Goal: Information Seeking & Learning: Learn about a topic

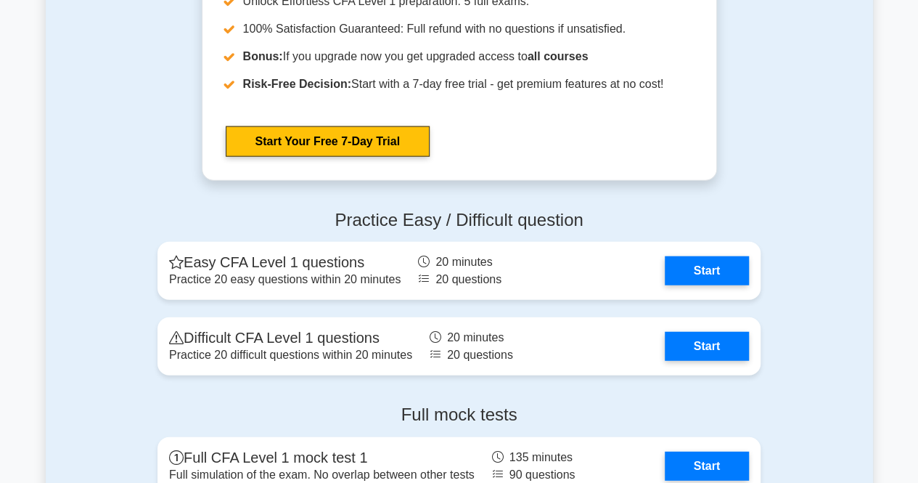
scroll to position [1696, 0]
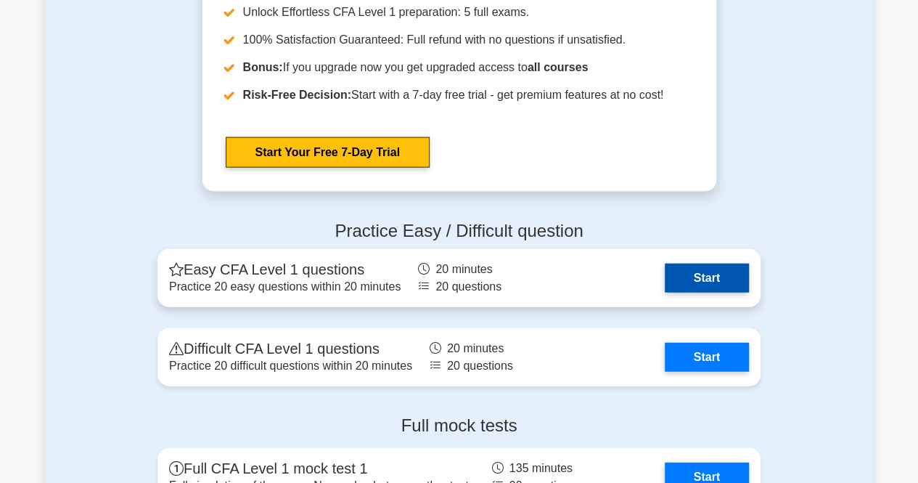
click at [665, 266] on link "Start" at bounding box center [707, 277] width 84 height 29
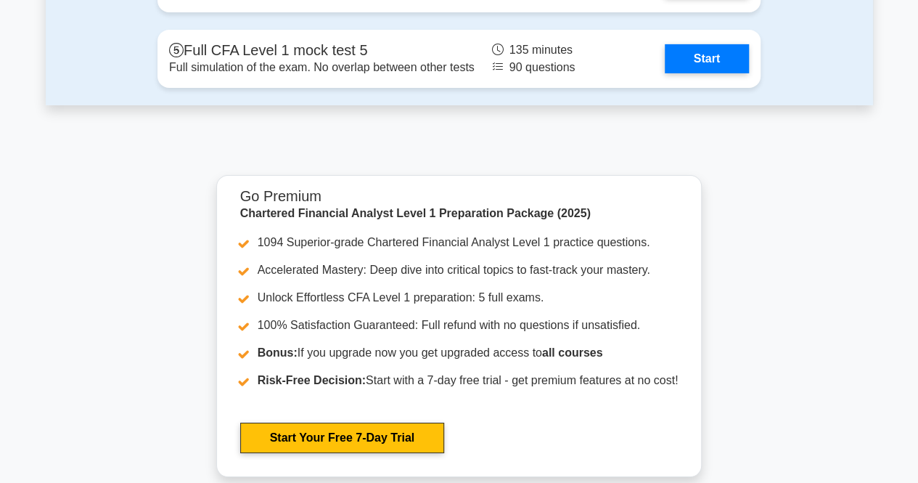
scroll to position [2263, 0]
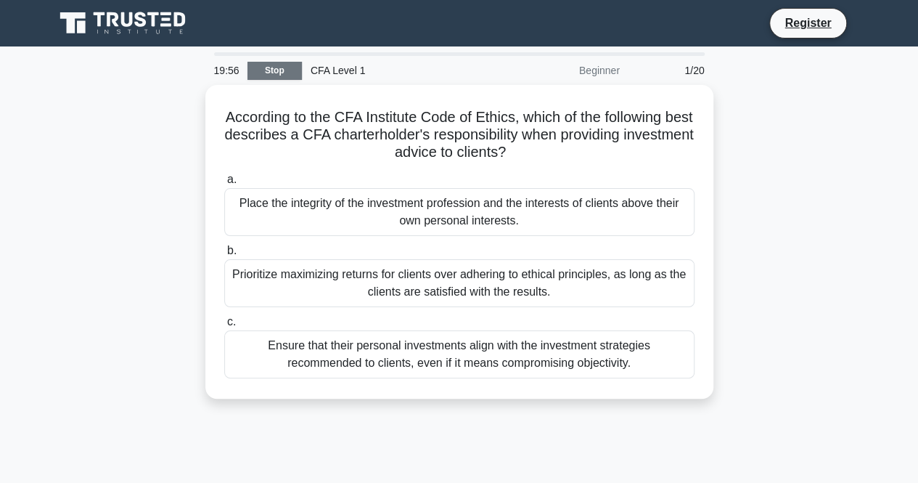
click at [276, 72] on link "Stop" at bounding box center [274, 71] width 54 height 18
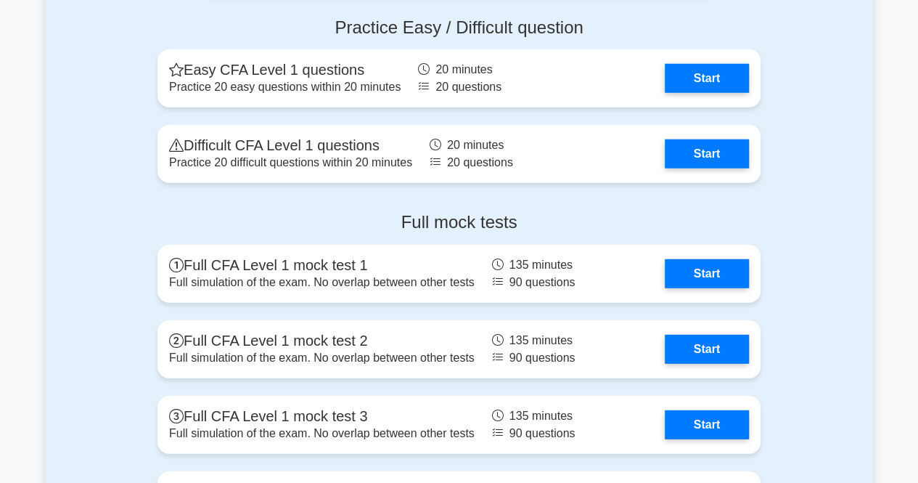
scroll to position [1886, 0]
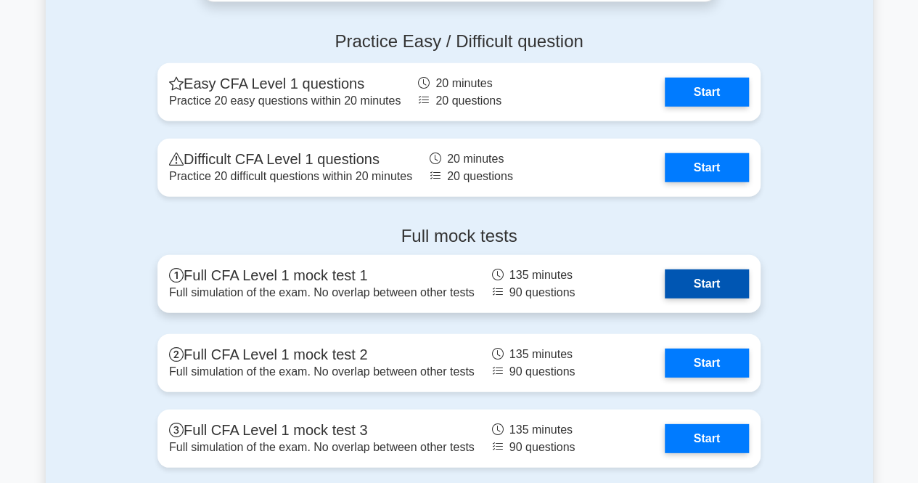
click at [665, 298] on link "Start" at bounding box center [707, 283] width 84 height 29
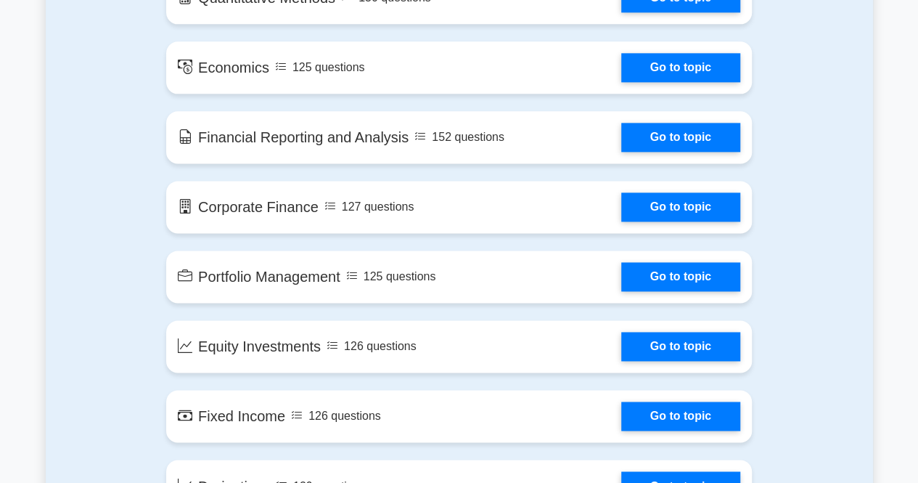
scroll to position [901, 0]
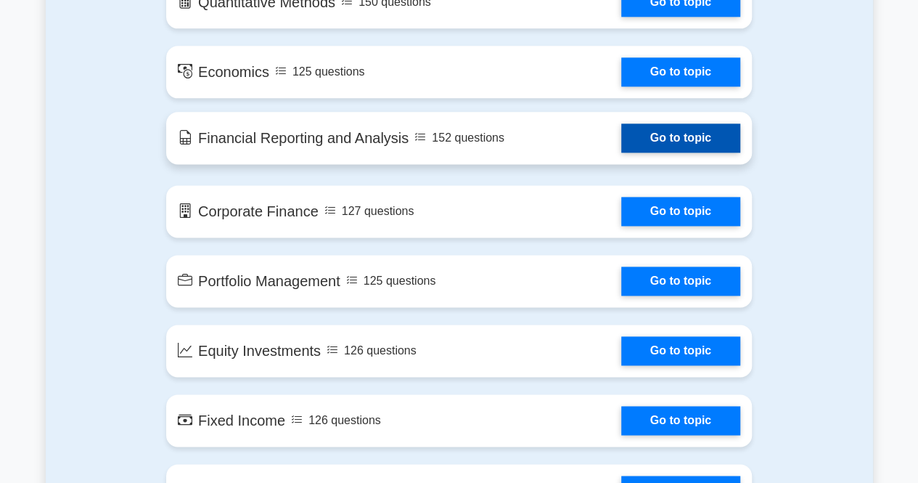
click at [621, 135] on link "Go to topic" at bounding box center [680, 137] width 119 height 29
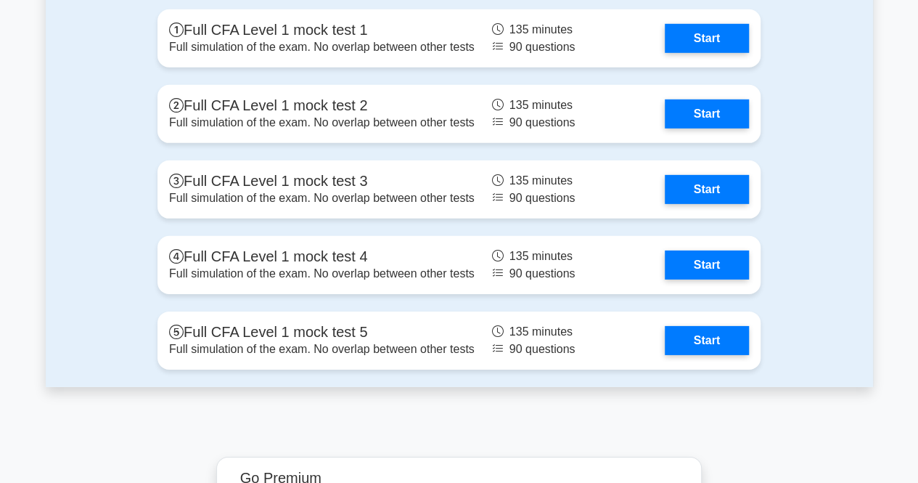
scroll to position [2181, 0]
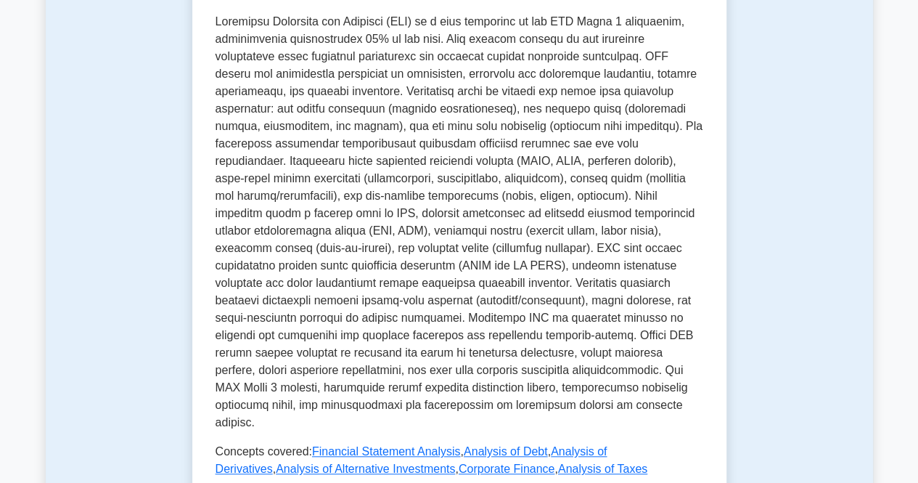
scroll to position [845, 0]
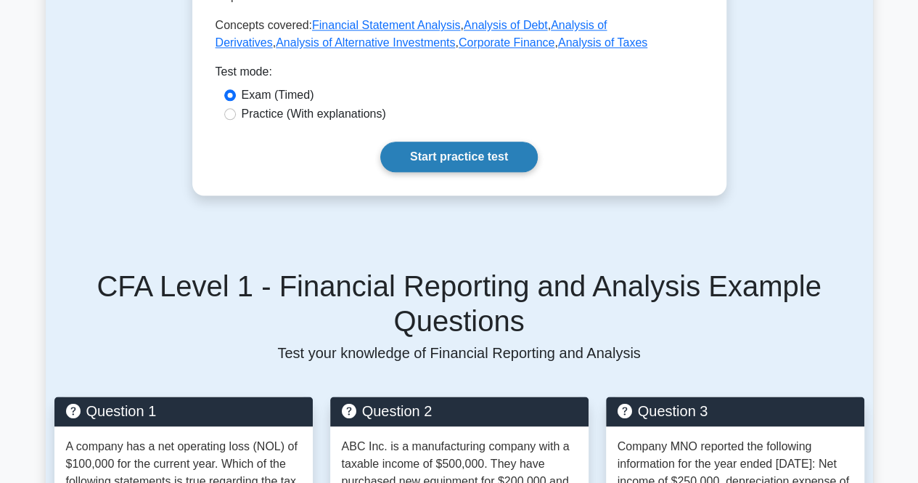
click at [451, 142] on link "Start practice test" at bounding box center [458, 157] width 157 height 30
